Goal: Book appointment/travel/reservation

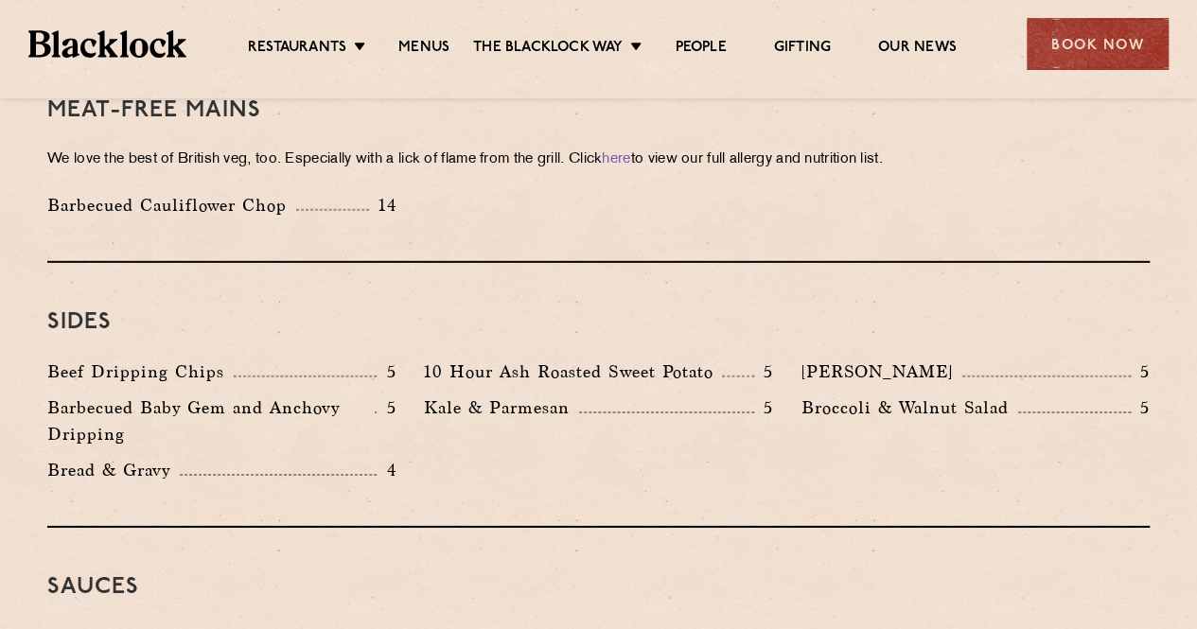
scroll to position [2555, 0]
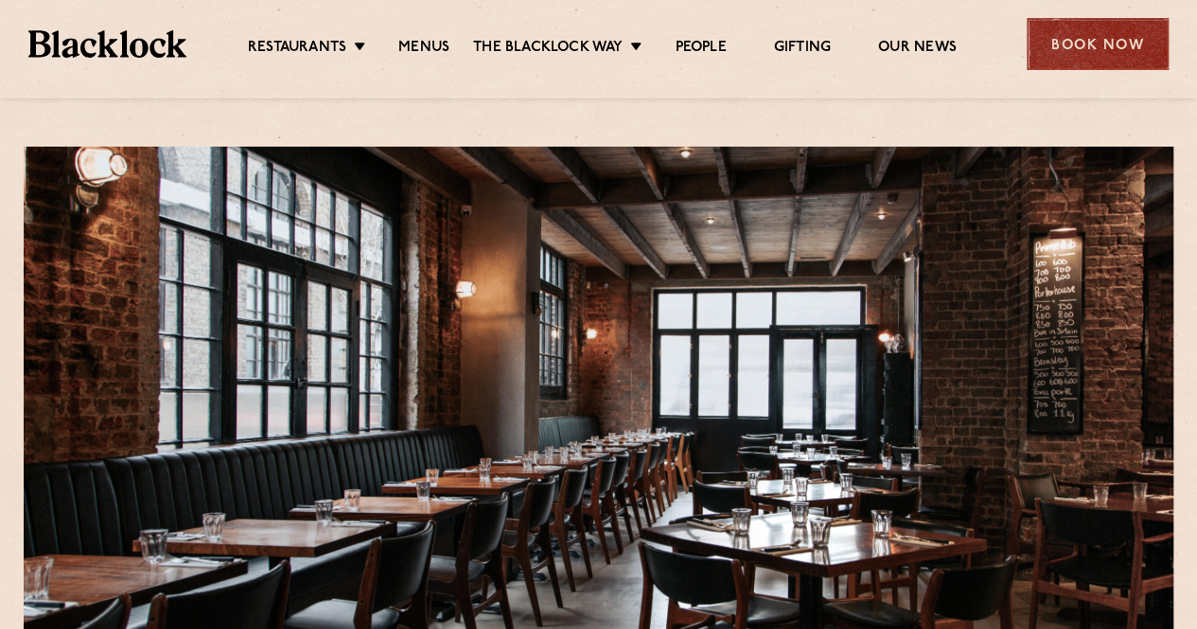
click at [1088, 48] on div "Book Now" at bounding box center [1098, 44] width 142 height 52
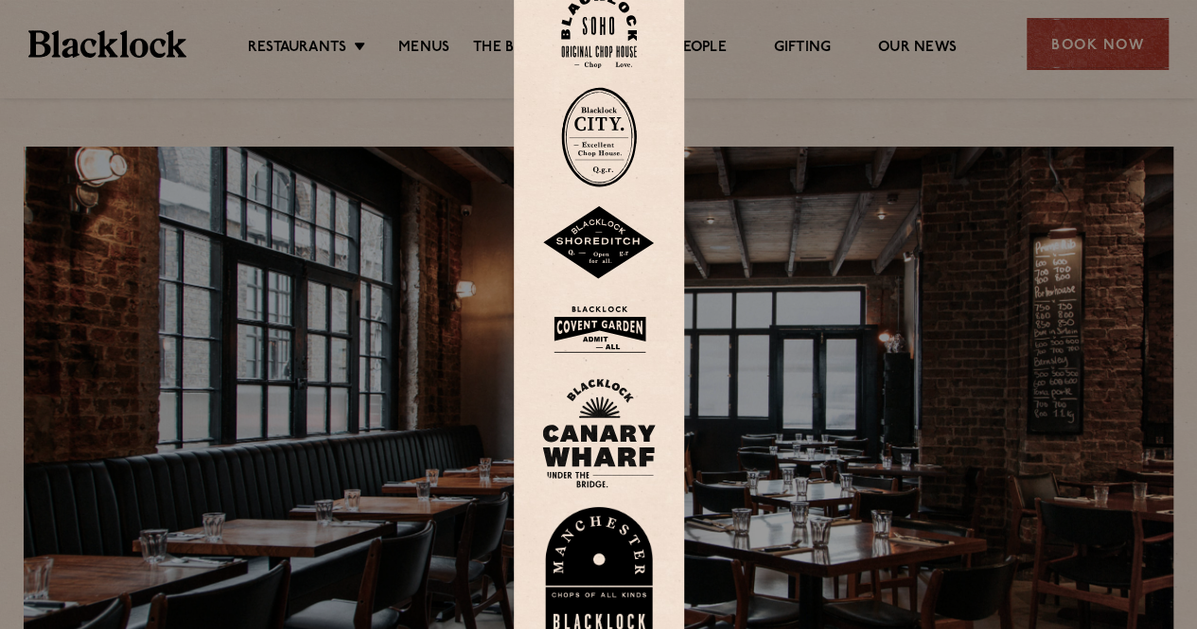
click at [598, 245] on img at bounding box center [599, 243] width 114 height 74
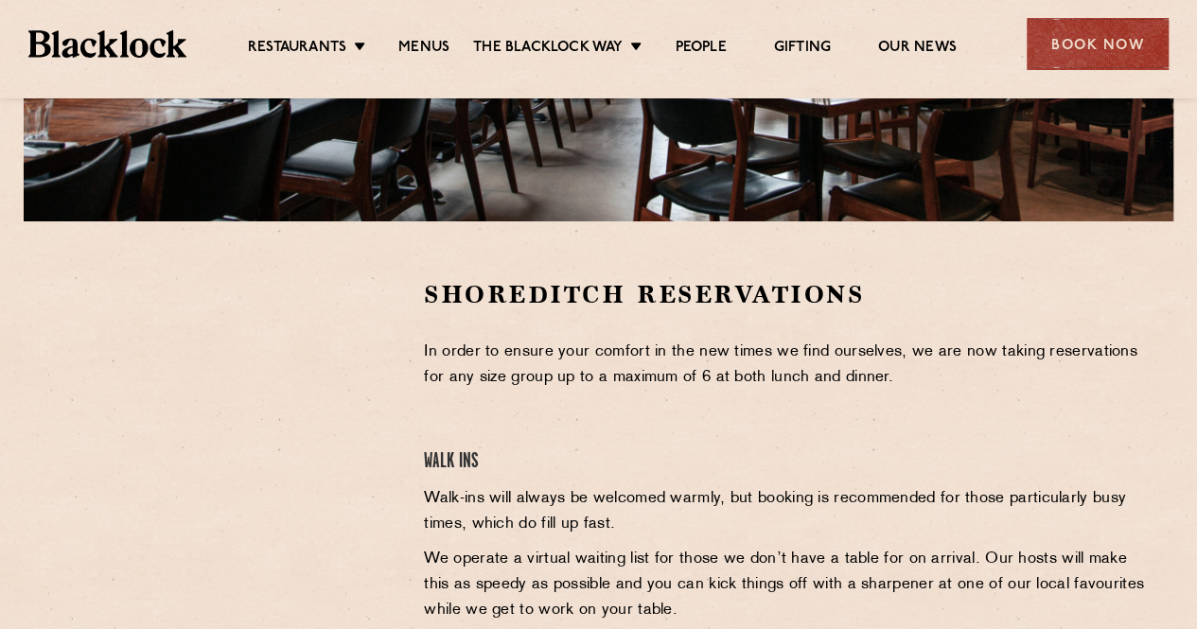
scroll to position [568, 0]
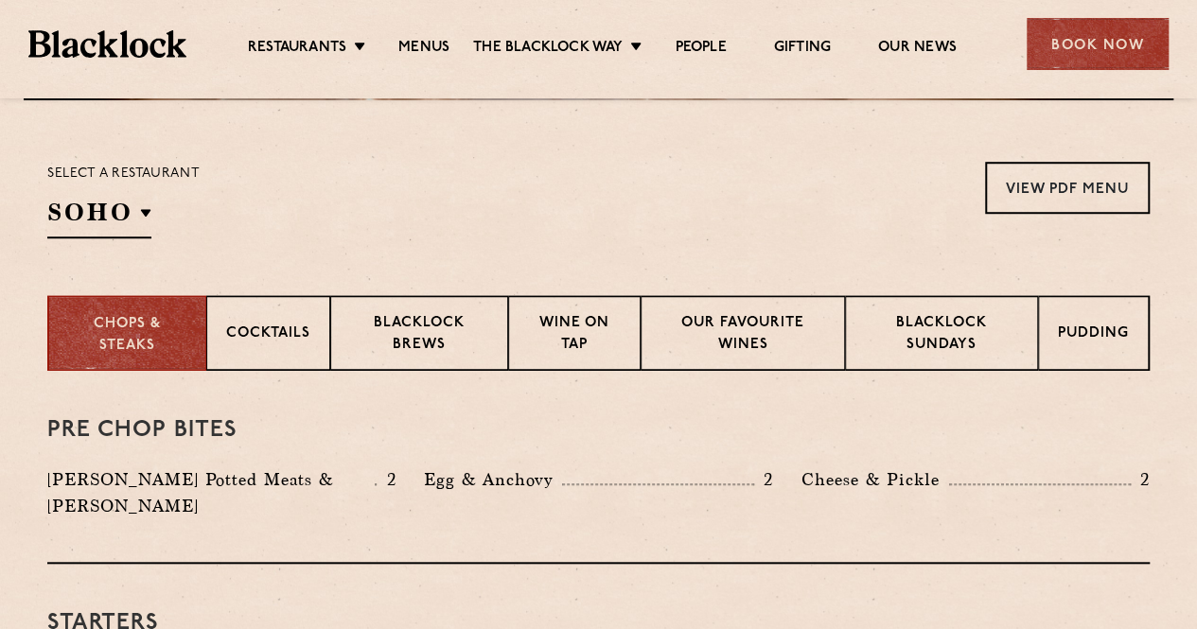
scroll to position [473, 0]
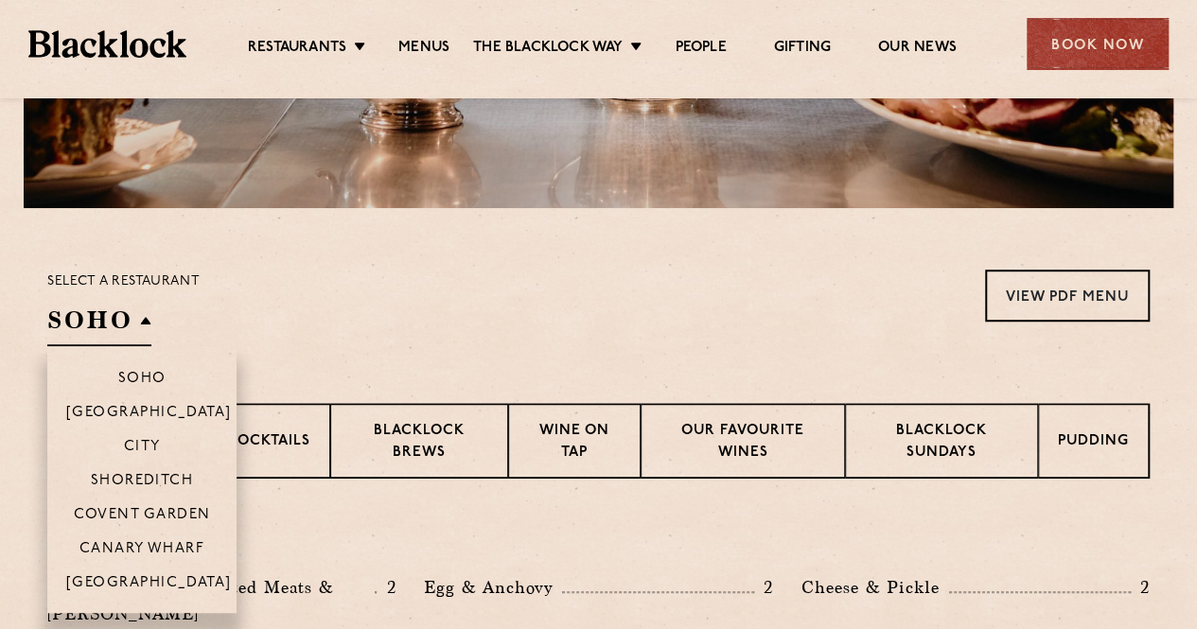
click at [143, 319] on h2 "SOHO" at bounding box center [99, 325] width 104 height 43
click at [153, 469] on li "Shoreditch" at bounding box center [141, 480] width 189 height 34
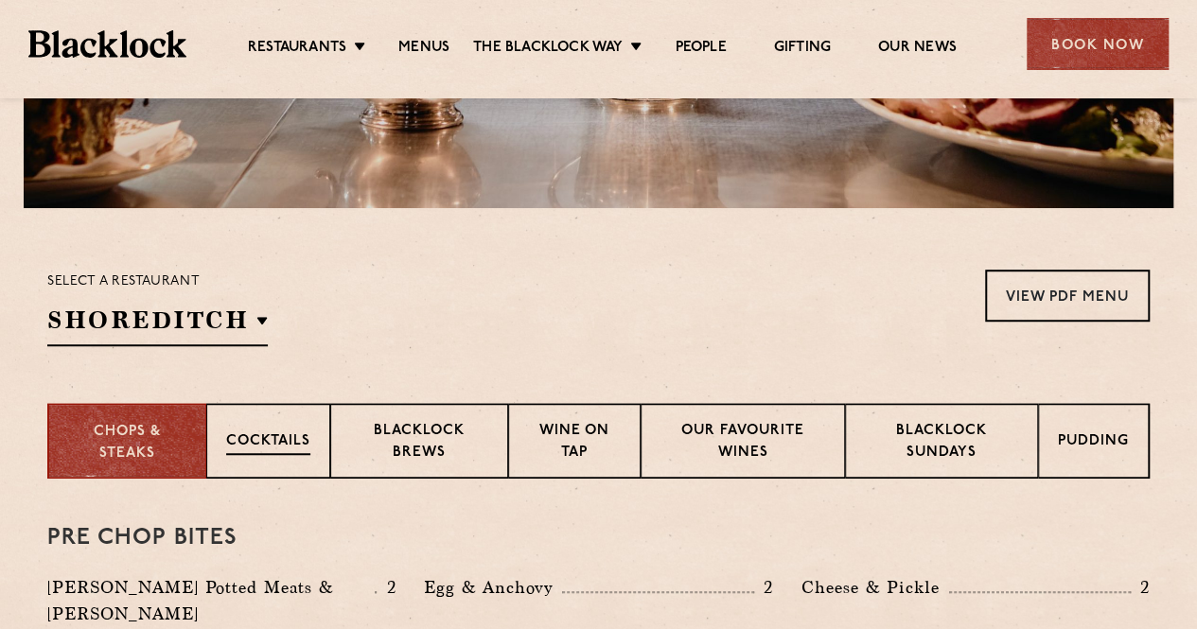
click at [261, 441] on p "Cocktails" at bounding box center [268, 444] width 84 height 24
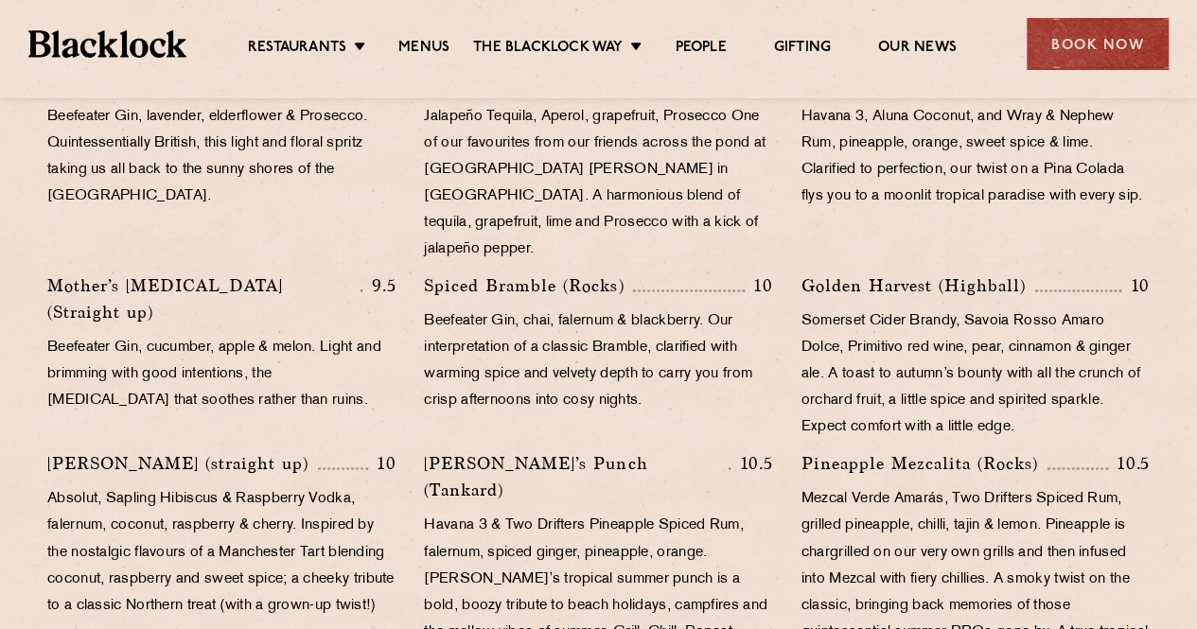
scroll to position [1325, 0]
